Goal: Navigation & Orientation: Find specific page/section

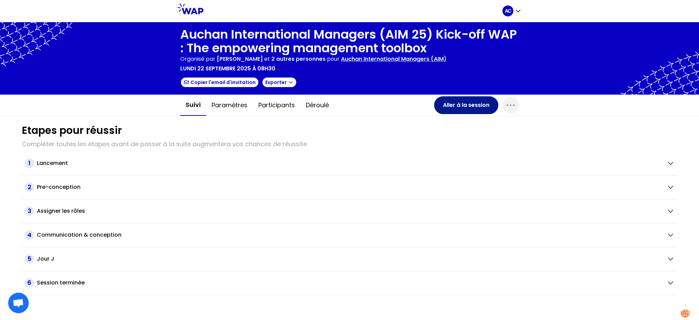
click at [465, 102] on button "Aller à la session" at bounding box center [466, 105] width 64 height 18
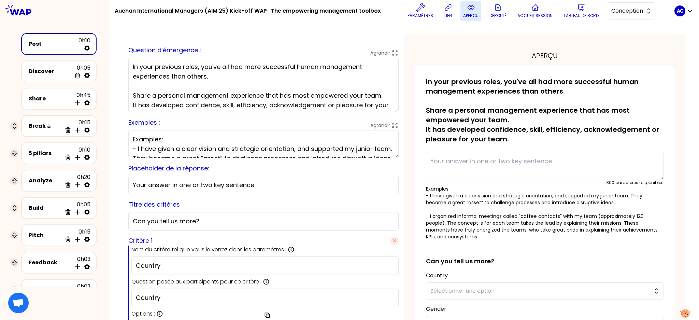
click at [468, 8] on button "aperçu" at bounding box center [471, 11] width 21 height 20
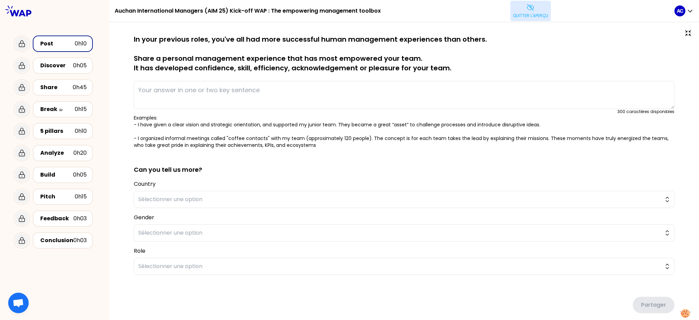
click at [534, 11] on button "Quitter l'aperçu" at bounding box center [530, 11] width 41 height 20
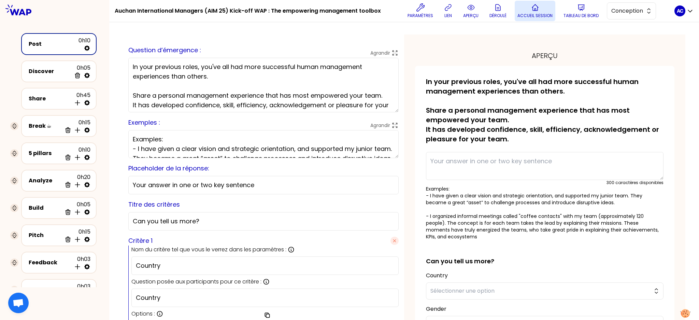
click at [544, 15] on p "Accueil session" at bounding box center [535, 15] width 35 height 5
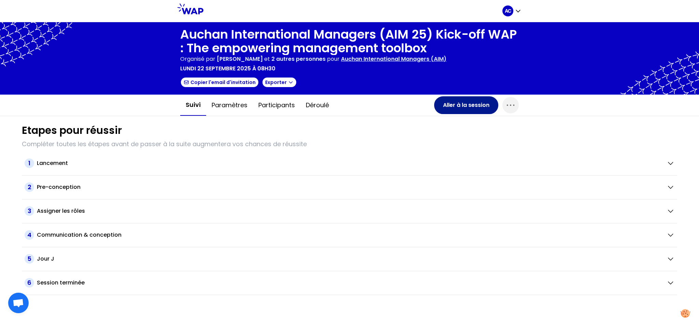
click at [457, 102] on button "Aller à la session" at bounding box center [466, 105] width 64 height 18
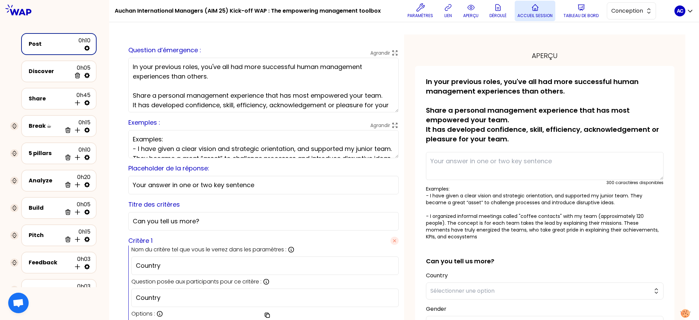
click at [538, 10] on icon at bounding box center [535, 7] width 8 height 8
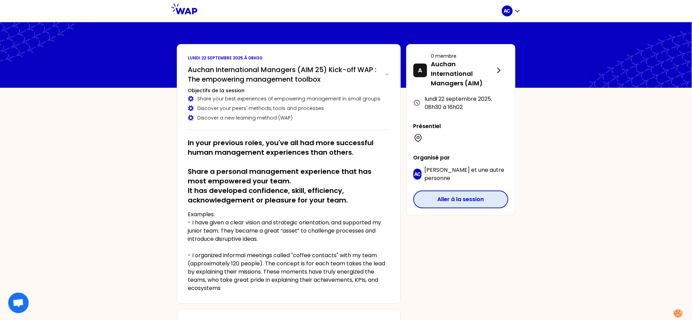
click at [464, 200] on button "Aller à la session" at bounding box center [461, 200] width 95 height 18
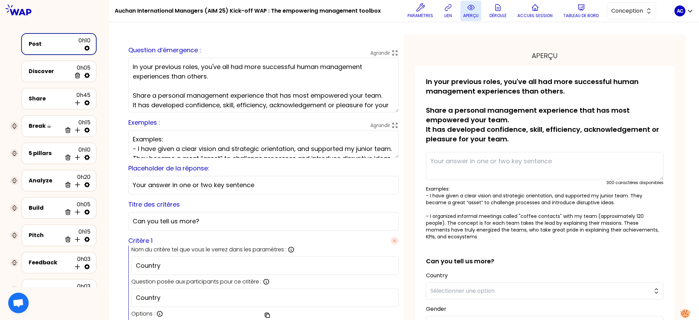
click at [469, 12] on button "aperçu" at bounding box center [471, 11] width 21 height 20
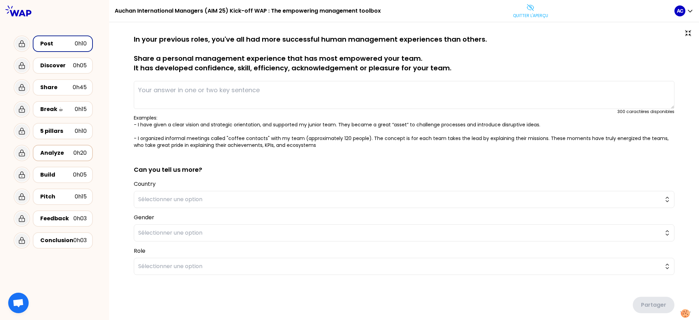
click at [51, 153] on div "Analyze" at bounding box center [56, 153] width 33 height 8
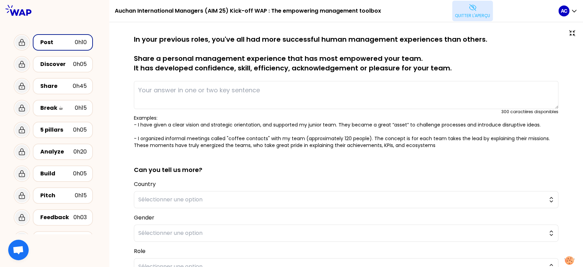
click at [471, 12] on button "Quitter l'aperçu" at bounding box center [472, 11] width 41 height 20
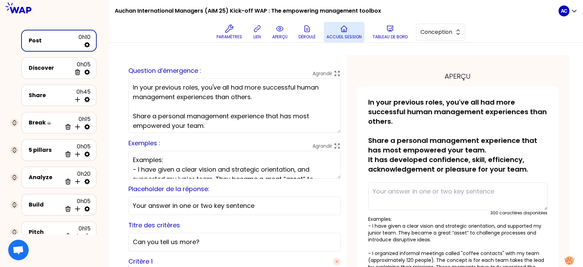
click at [356, 32] on button "Accueil session" at bounding box center [344, 32] width 41 height 20
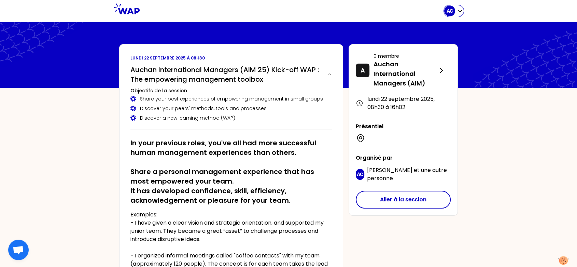
click at [460, 13] on icon "button" at bounding box center [460, 11] width 7 height 7
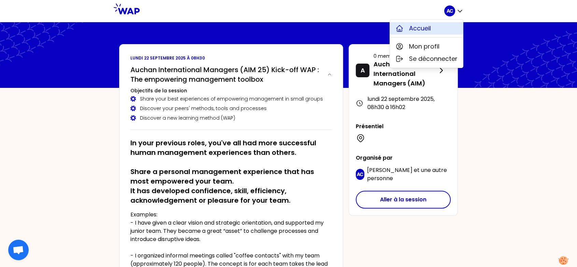
click at [432, 27] on button "Accueil" at bounding box center [426, 28] width 73 height 12
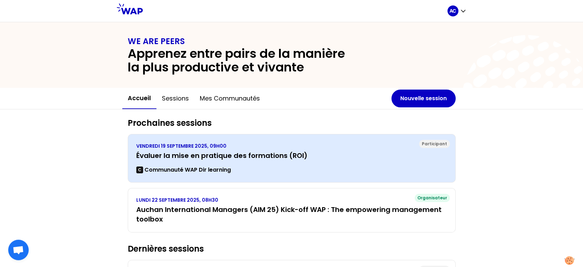
click at [230, 160] on div "VENDREDI 19 SEPTEMBRE 2025, 09H00 Évaluer la mise en pratique des formations (R…" at bounding box center [291, 157] width 311 height 31
